Goal: Task Accomplishment & Management: Use online tool/utility

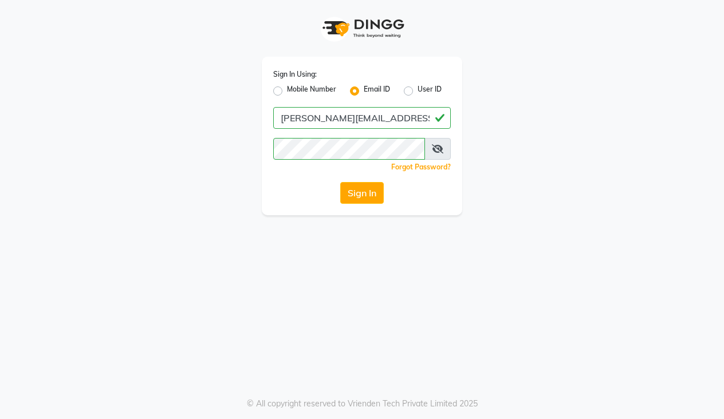
click at [383, 189] on button "Sign In" at bounding box center [362, 193] width 44 height 22
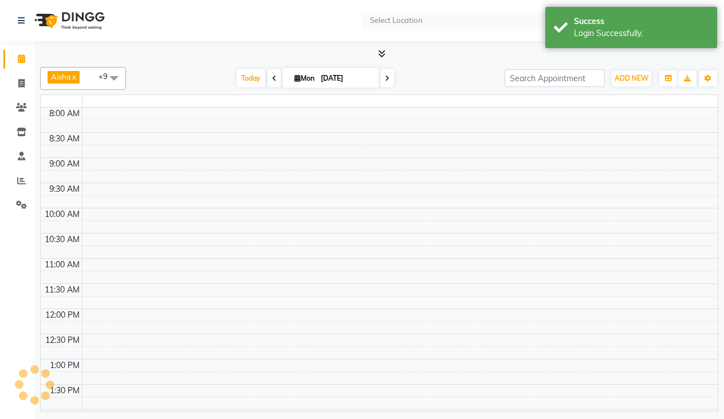
select select "en"
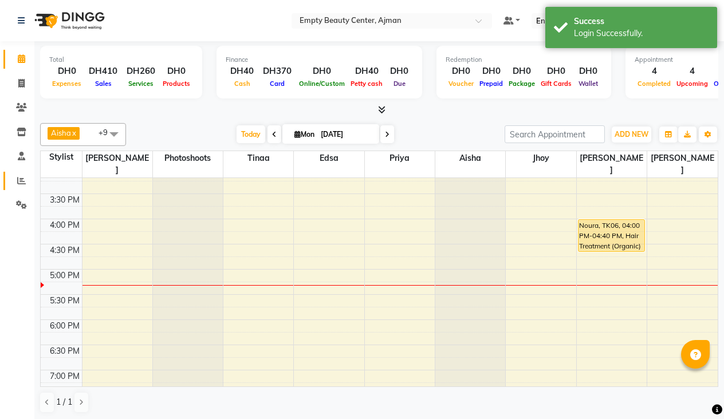
click at [21, 186] on link "Reports" at bounding box center [16, 181] width 27 height 19
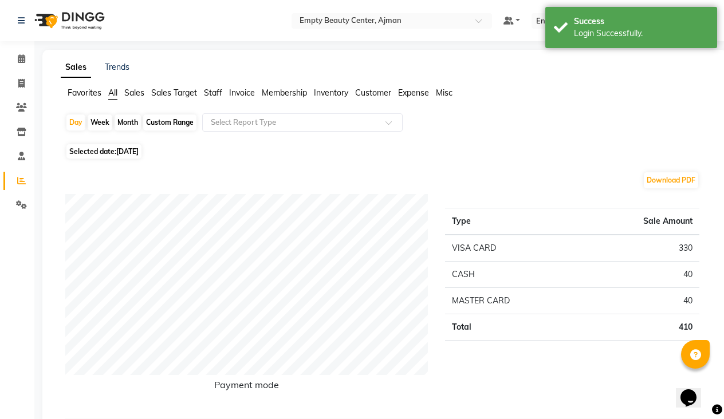
click at [117, 151] on span "[DATE]" at bounding box center [127, 151] width 22 height 9
select select "9"
select select "2025"
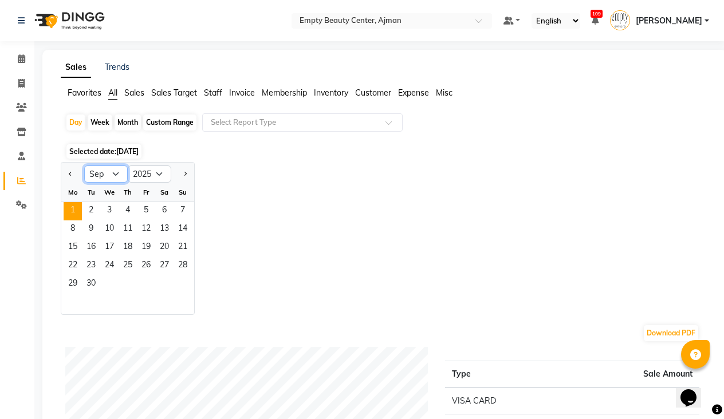
select select "8"
click at [177, 213] on span "3" at bounding box center [182, 211] width 18 height 18
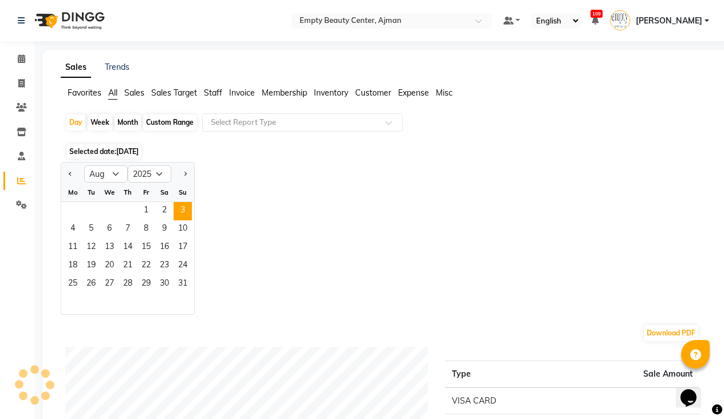
click at [263, 173] on div "Jan Feb Mar Apr May Jun [DATE] Aug Sep Oct Nov [DATE] 2016 2017 2018 2019 2020 …" at bounding box center [385, 238] width 648 height 153
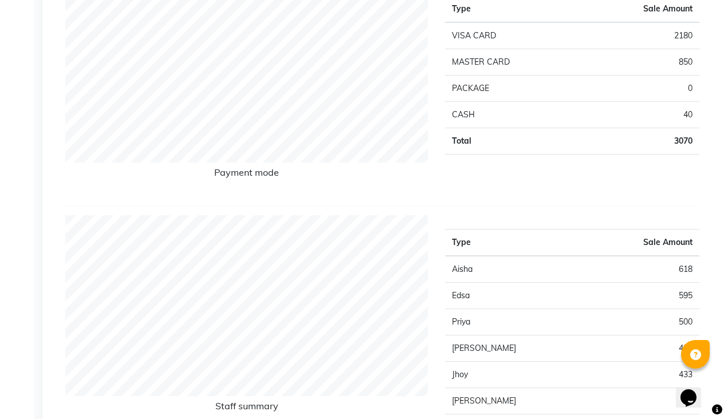
scroll to position [206, 0]
